Goal: Information Seeking & Learning: Learn about a topic

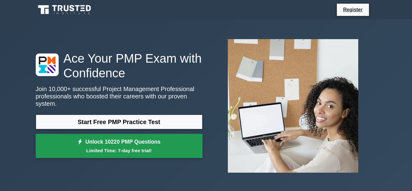
click at [98, 137] on link "Unlock 10220 PMP Questions Limited Time: 7-day free trial!" at bounding box center [119, 146] width 167 height 24
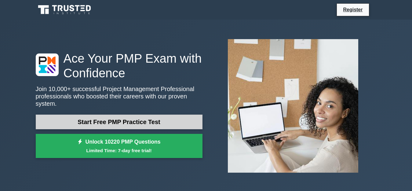
click at [99, 121] on link "Start Free PMP Practice Test" at bounding box center [119, 121] width 167 height 15
